Goal: Find specific page/section: Find specific page/section

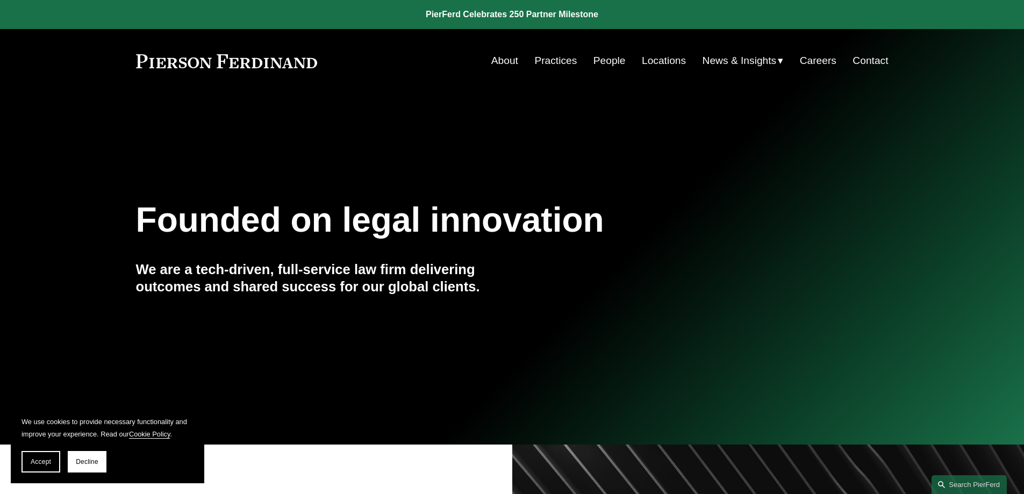
click at [826, 59] on link "Careers" at bounding box center [818, 61] width 37 height 20
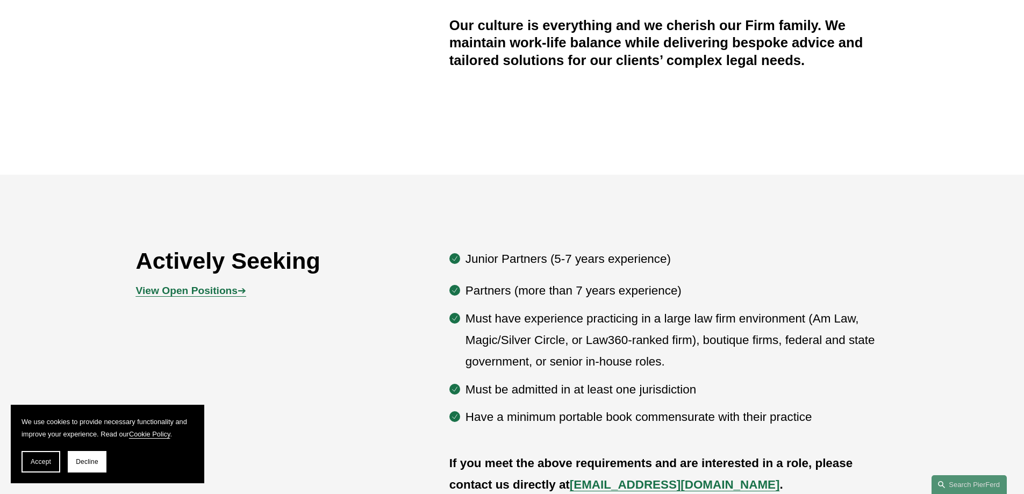
scroll to position [484, 0]
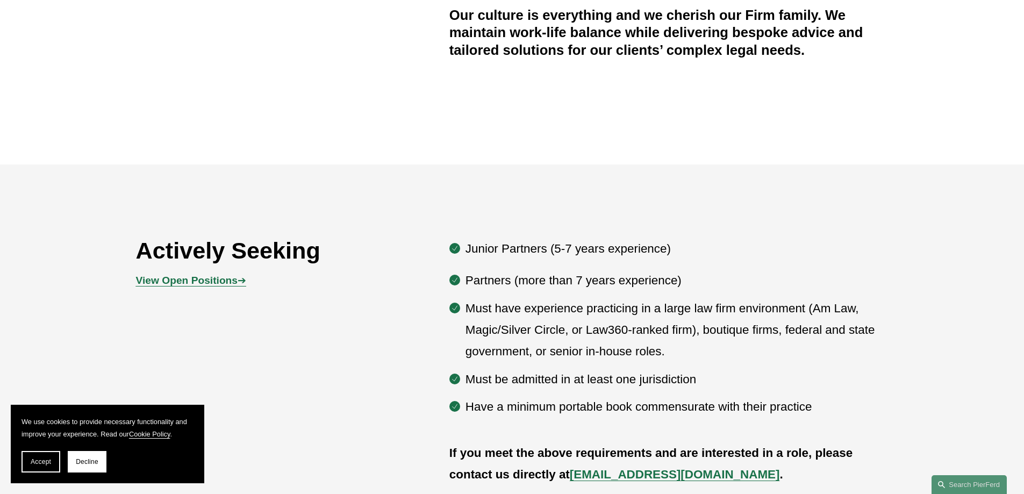
click at [157, 284] on strong "View Open Positions" at bounding box center [187, 280] width 102 height 11
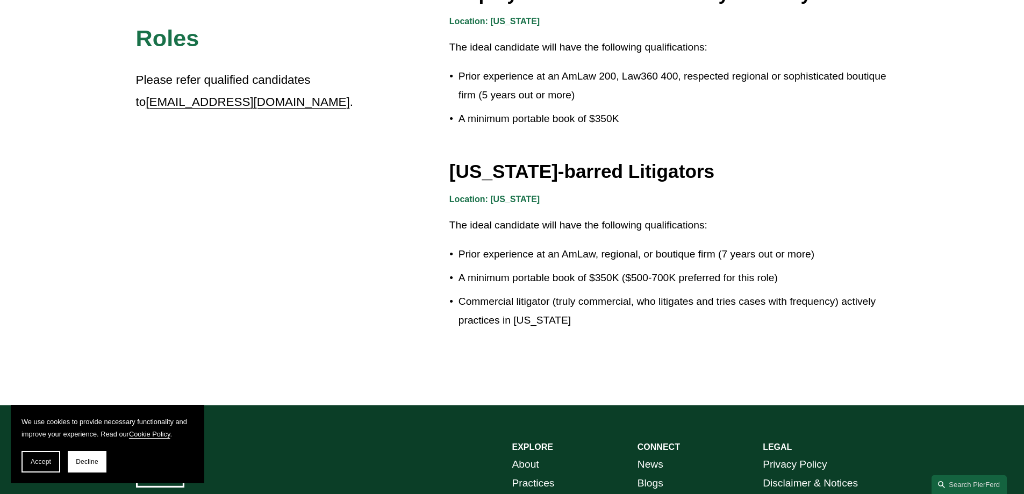
scroll to position [1827, 0]
